Goal: Obtain resource: Download file/media

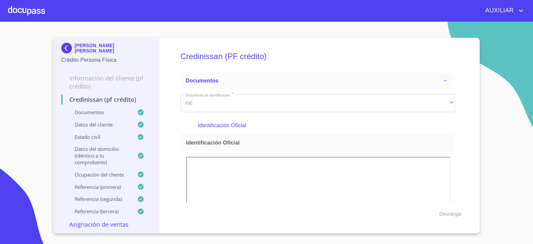
click at [70, 46] on img at bounding box center [67, 48] width 13 height 11
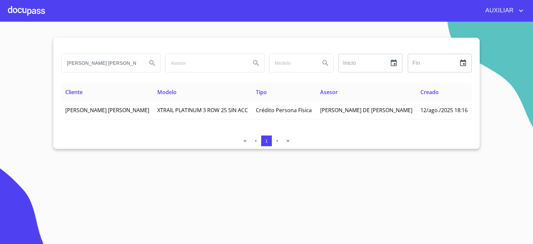
drag, startPoint x: 10, startPoint y: 90, endPoint x: 0, endPoint y: 98, distance: 12.8
click at [0, 98] on section "[PERSON_NAME] [PERSON_NAME] Inicio ​ Fin ​ Cliente Modelo Tipo Asesor Creado [P…" at bounding box center [266, 133] width 533 height 222
type input "[PERSON_NAME] DE [PERSON_NAME]"
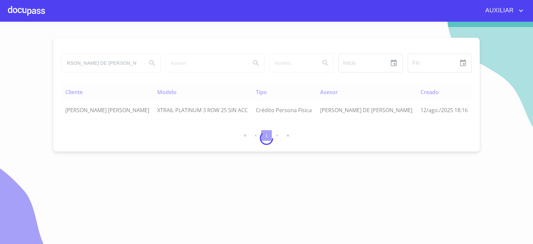
scroll to position [0, 0]
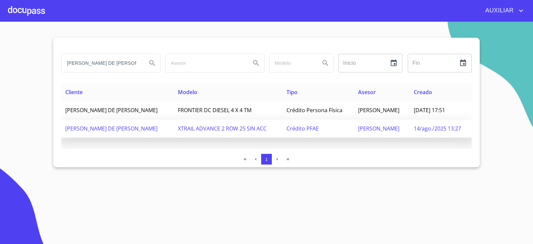
click at [144, 127] on span "[PERSON_NAME] DE [PERSON_NAME]" at bounding box center [111, 128] width 92 height 7
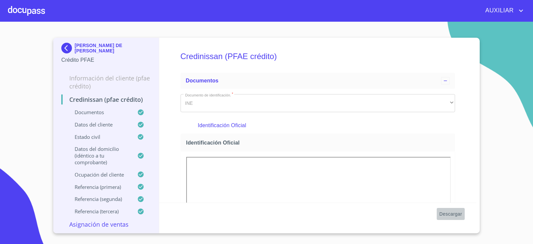
click at [450, 215] on span "Descargar" at bounding box center [450, 214] width 23 height 8
click at [62, 50] on img at bounding box center [67, 48] width 13 height 11
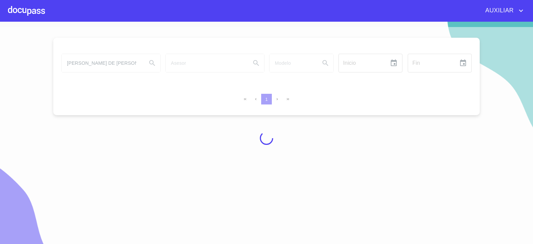
click at [80, 67] on div at bounding box center [266, 138] width 533 height 222
click at [66, 63] on div at bounding box center [266, 138] width 533 height 222
click at [99, 64] on div at bounding box center [266, 138] width 533 height 222
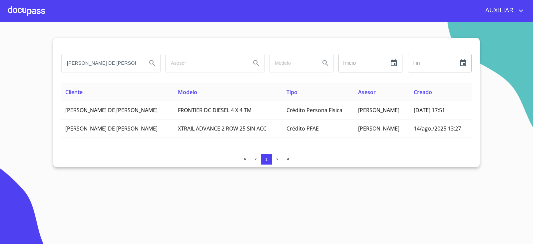
scroll to position [0, 8]
drag, startPoint x: 67, startPoint y: 60, endPoint x: 208, endPoint y: 78, distance: 142.7
click at [208, 78] on div "[PERSON_NAME] DE [PERSON_NAME] Inicio ​ Fin ​" at bounding box center [266, 67] width 410 height 32
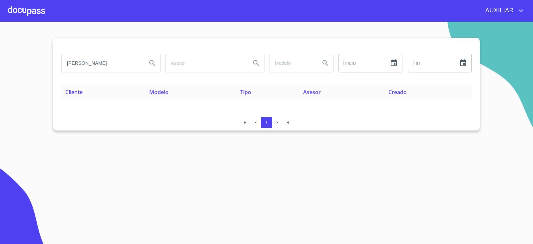
click at [88, 63] on input "[PERSON_NAME]" at bounding box center [102, 63] width 80 height 18
type input "[PERSON_NAME]"
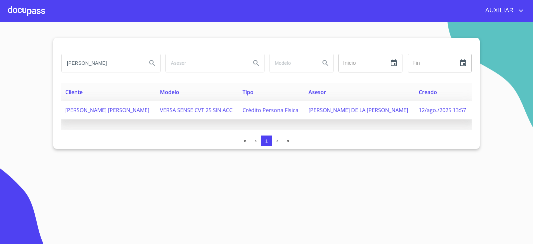
click at [133, 116] on td "[PERSON_NAME] [PERSON_NAME]" at bounding box center [108, 110] width 95 height 18
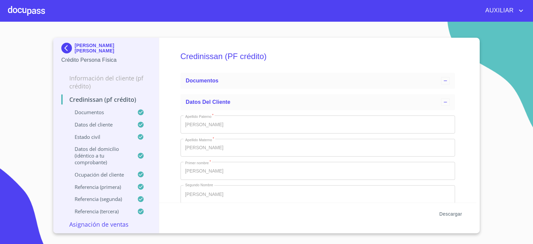
type input "4 de dic. de 1988"
click at [457, 213] on span "Descargar" at bounding box center [450, 214] width 23 height 8
